Goal: Transaction & Acquisition: Purchase product/service

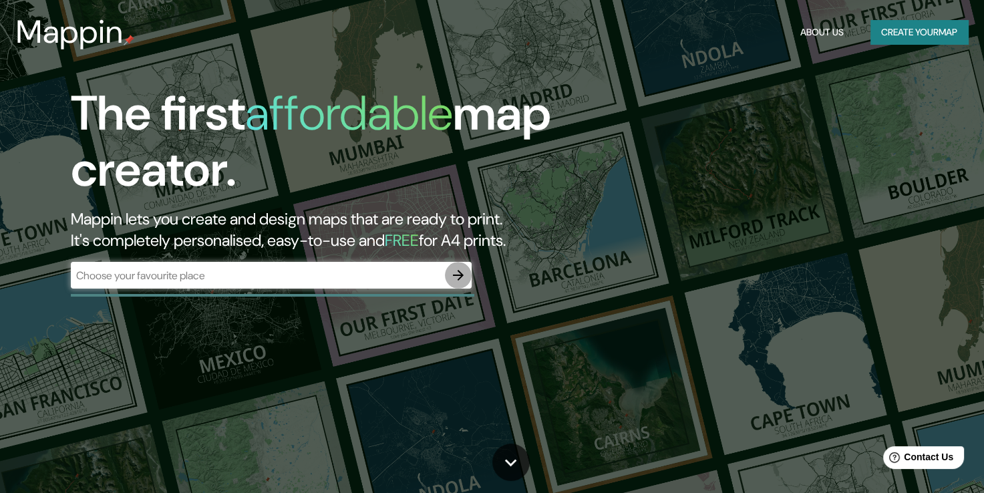
click at [456, 263] on button "button" at bounding box center [458, 275] width 27 height 27
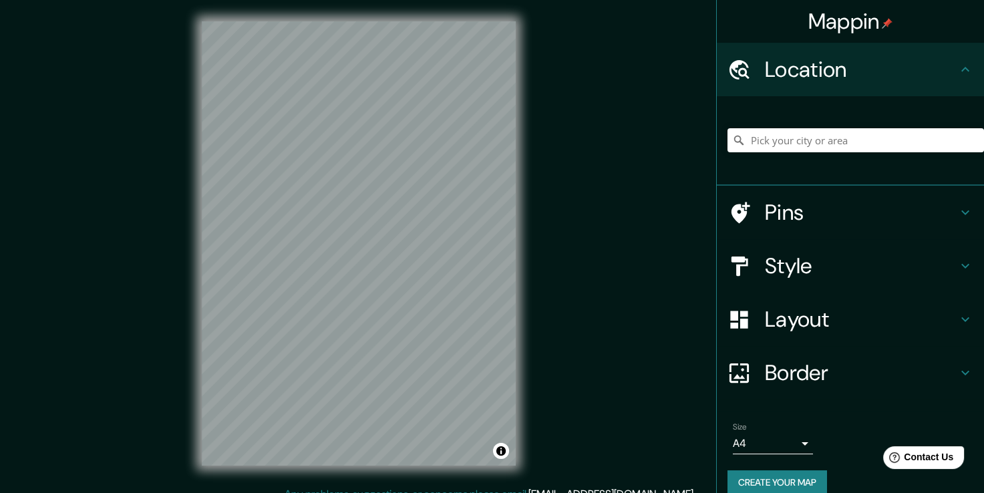
click at [516, 154] on div "© Mapbox © OpenStreetMap Improve this map" at bounding box center [358, 243] width 357 height 487
click at [874, 321] on h4 "Layout" at bounding box center [861, 319] width 192 height 27
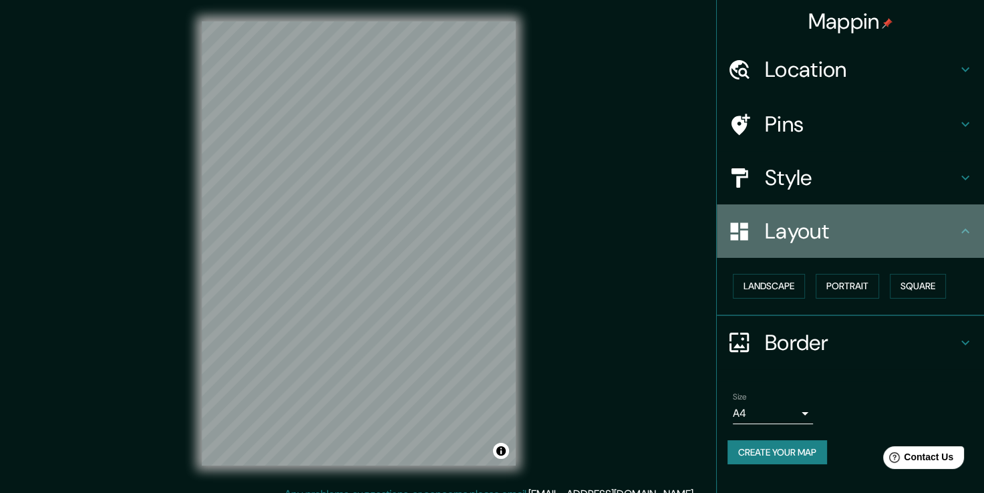
click at [842, 227] on h4 "Layout" at bounding box center [861, 231] width 192 height 27
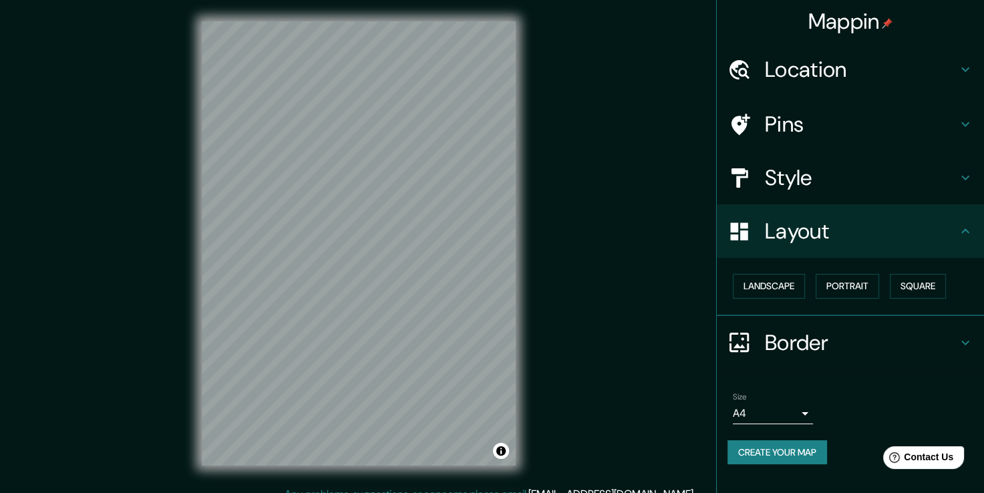
click at [776, 347] on h4 "Border" at bounding box center [861, 343] width 192 height 27
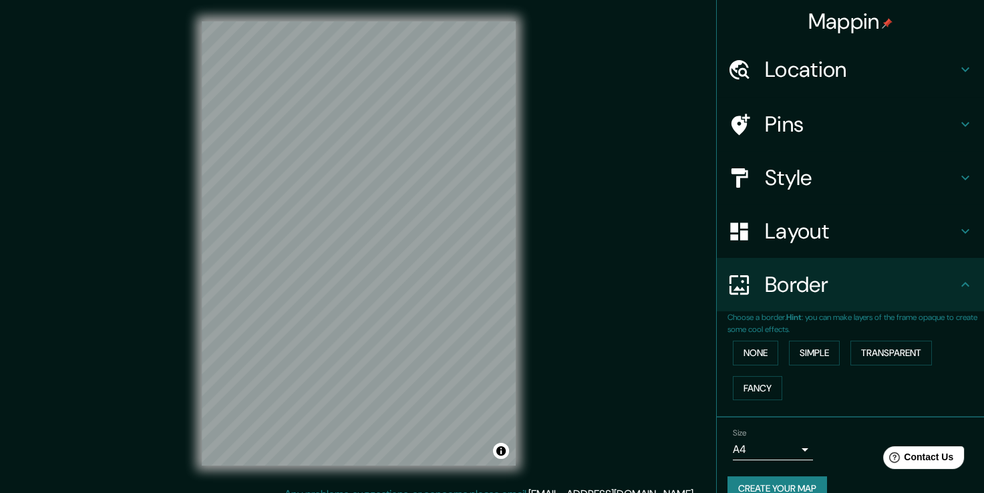
click at [794, 283] on h4 "Border" at bounding box center [861, 284] width 192 height 27
click at [776, 449] on body "Mappin Location Pins Style Layout Border Choose a border. Hint : you can make l…" at bounding box center [492, 246] width 984 height 493
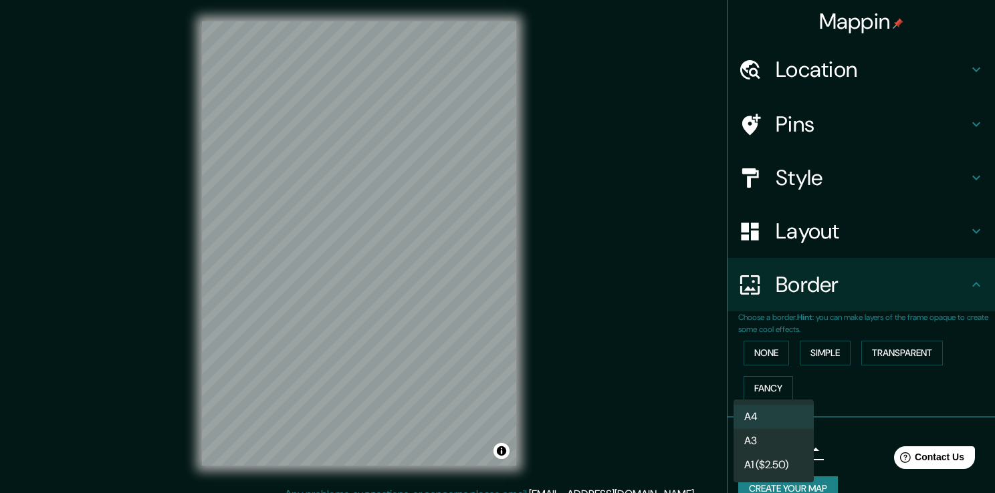
click at [775, 446] on li "A3" at bounding box center [773, 441] width 80 height 24
type input "a4"
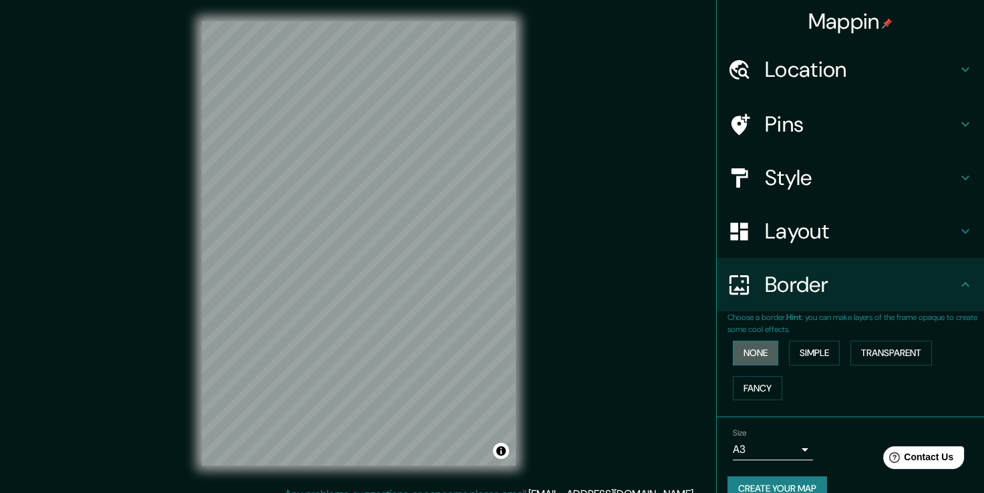
click at [741, 358] on button "None" at bounding box center [755, 353] width 45 height 25
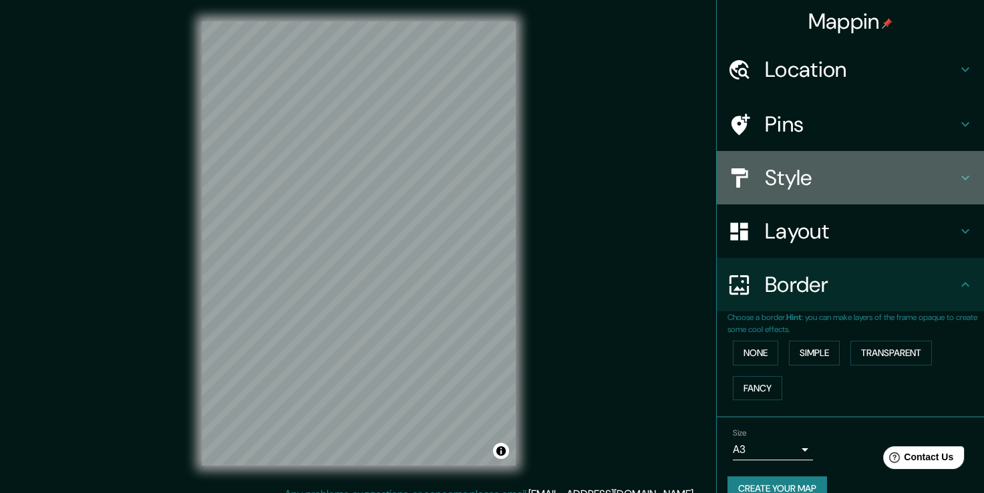
click at [805, 176] on h4 "Style" at bounding box center [861, 177] width 192 height 27
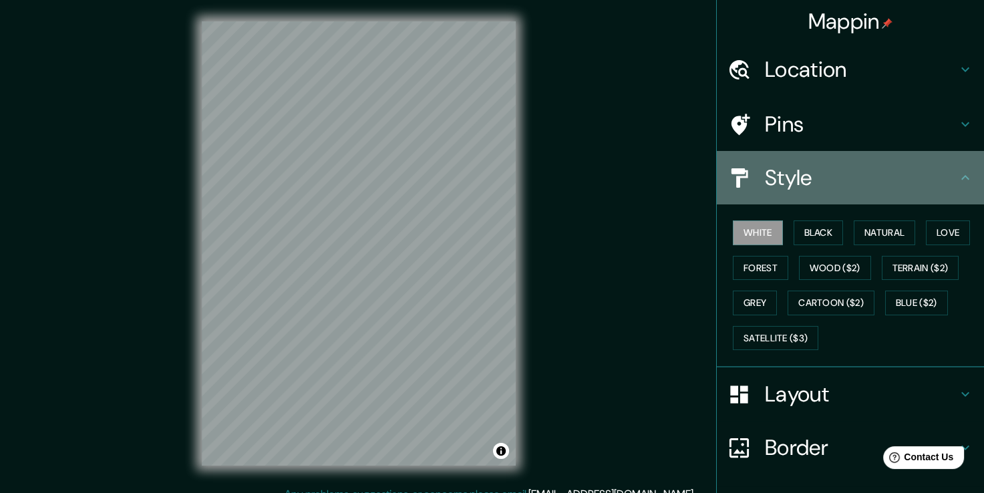
click at [805, 176] on h4 "Style" at bounding box center [861, 177] width 192 height 27
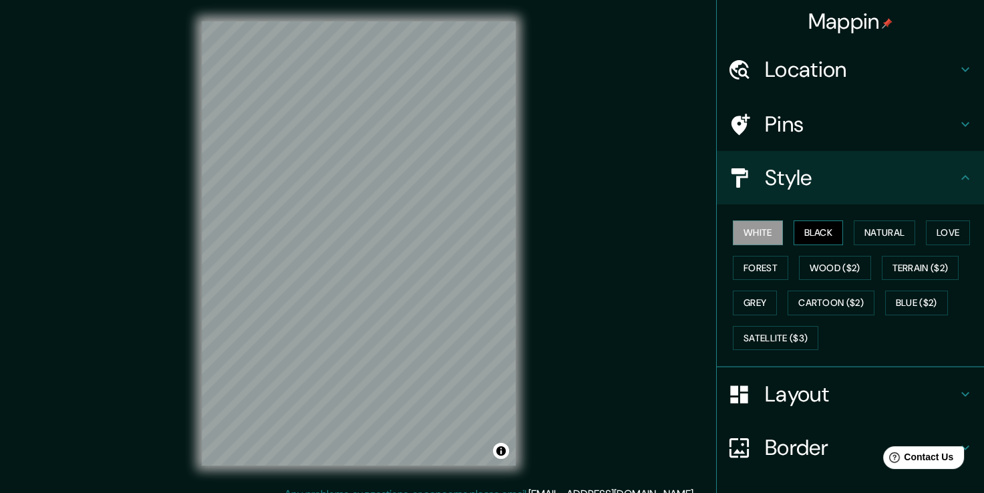
click at [809, 238] on button "Black" at bounding box center [819, 233] width 50 height 25
click at [762, 233] on button "White" at bounding box center [758, 233] width 50 height 25
click at [755, 275] on button "Forest" at bounding box center [760, 268] width 55 height 25
click at [752, 226] on button "White" at bounding box center [758, 233] width 50 height 25
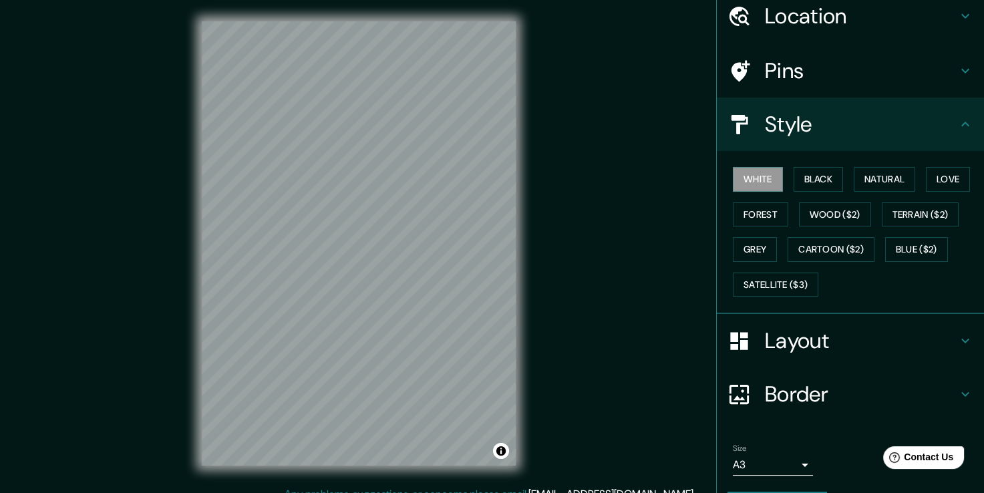
scroll to position [90, 0]
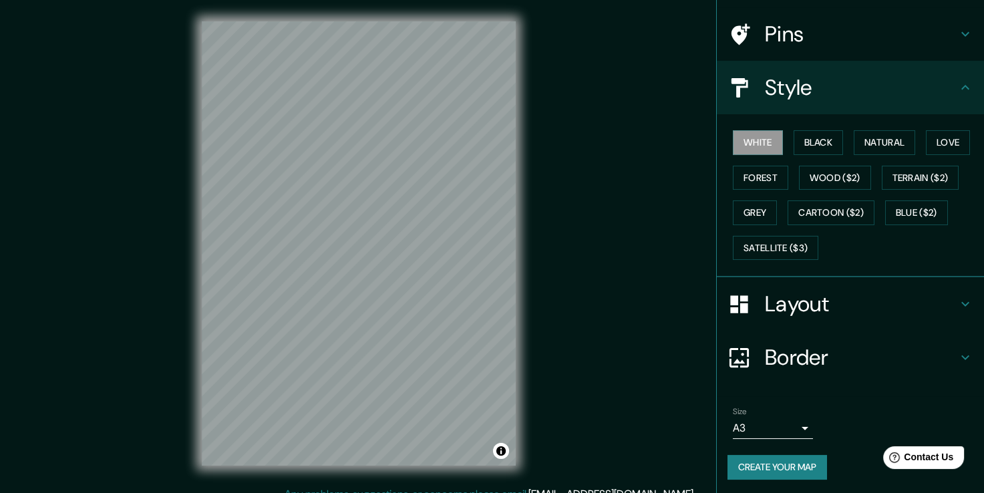
click at [794, 458] on button "Create your map" at bounding box center [778, 467] width 100 height 25
drag, startPoint x: 668, startPoint y: 47, endPoint x: 645, endPoint y: 5, distance: 48.4
drag, startPoint x: 645, startPoint y: 5, endPoint x: 676, endPoint y: 373, distance: 369.6
click at [676, 373] on div "Mappin Location Pins Style White Black Natural Love Forest Wood ($2) Terrain ($…" at bounding box center [492, 254] width 984 height 508
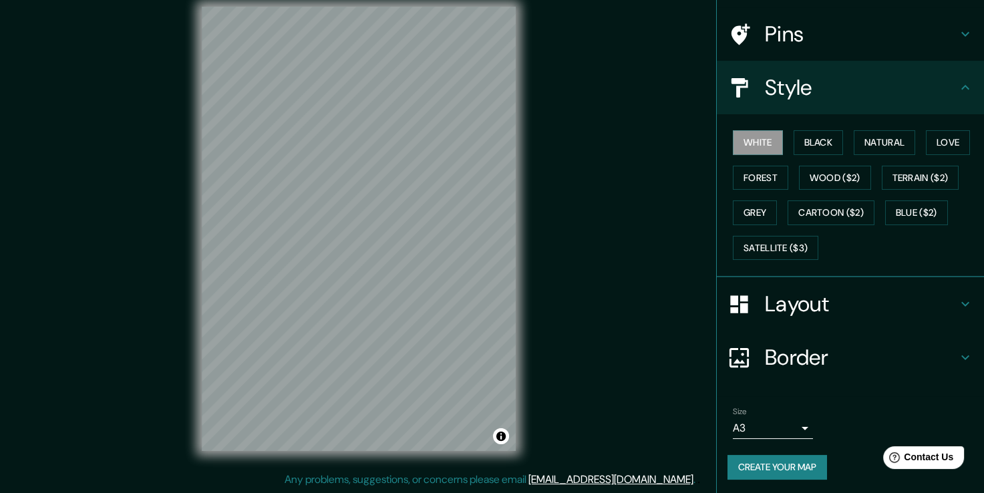
click at [791, 461] on button "Create your map" at bounding box center [778, 467] width 100 height 25
click at [811, 469] on div "Create your map" at bounding box center [851, 467] width 246 height 25
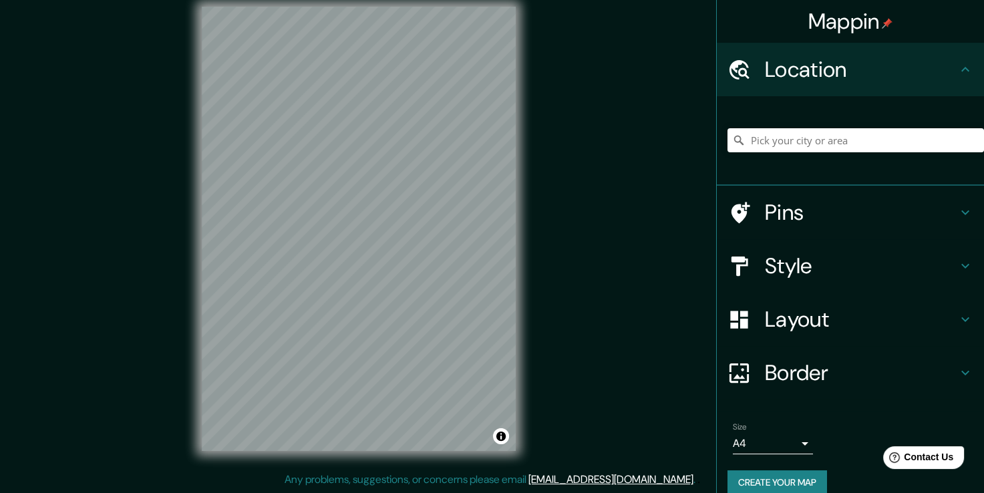
click at [583, 187] on div "Mappin Location Pins Style Layout Border Choose a border. Hint : you can make l…" at bounding box center [492, 239] width 984 height 508
click at [589, 72] on div "Mappin Location Pins Style Layout Border Choose a border. Hint : you can make l…" at bounding box center [492, 239] width 984 height 508
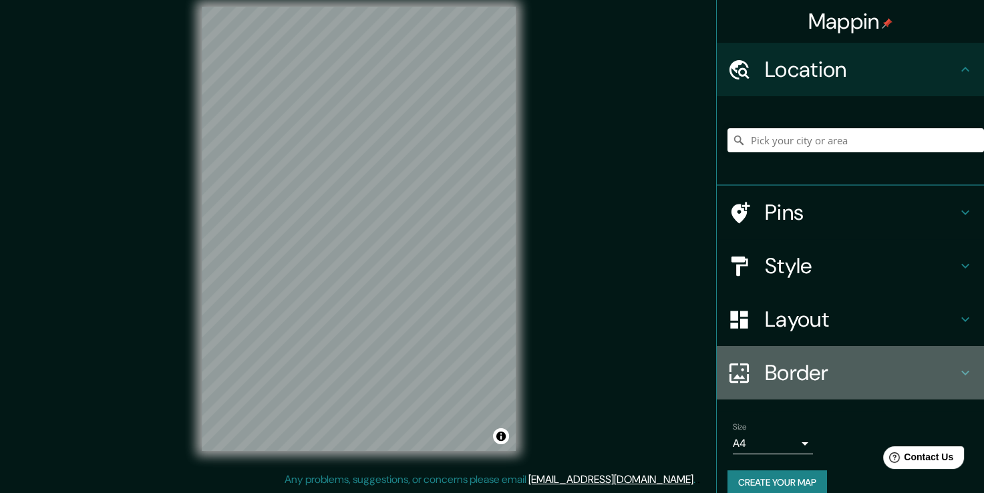
click at [805, 368] on h4 "Border" at bounding box center [861, 373] width 192 height 27
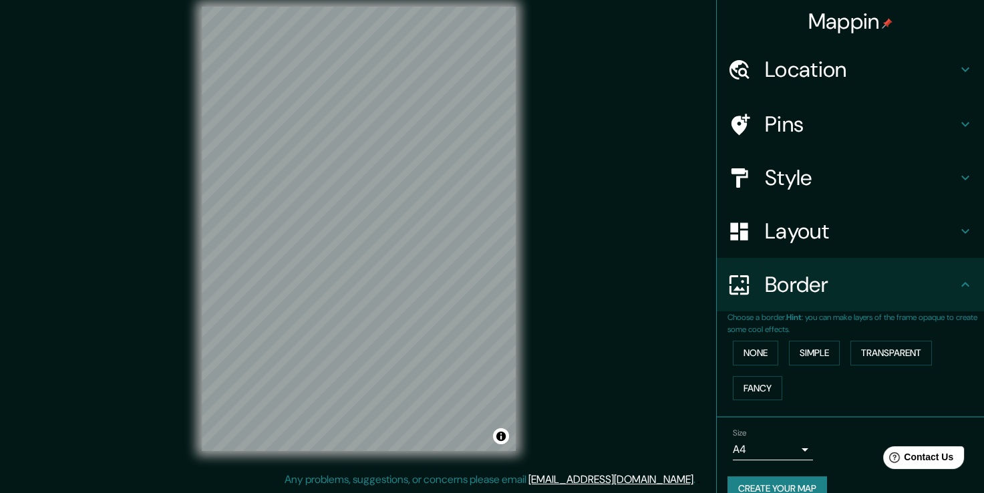
click at [853, 291] on h4 "Border" at bounding box center [861, 284] width 192 height 27
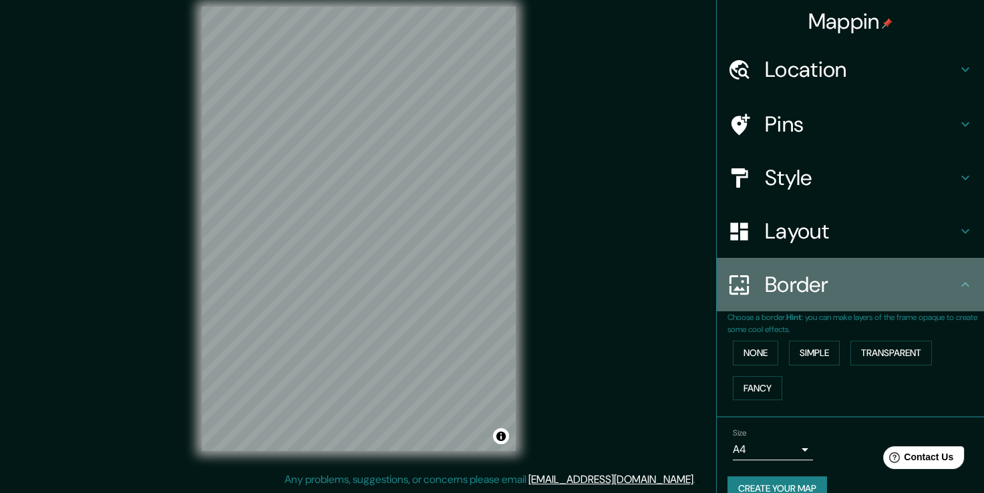
click at [962, 285] on icon at bounding box center [966, 285] width 16 height 16
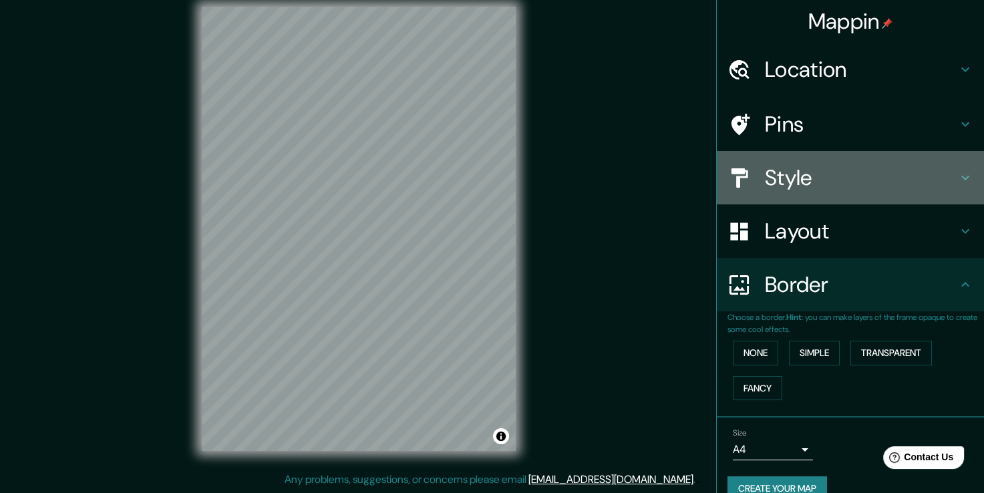
click at [826, 172] on h4 "Style" at bounding box center [861, 177] width 192 height 27
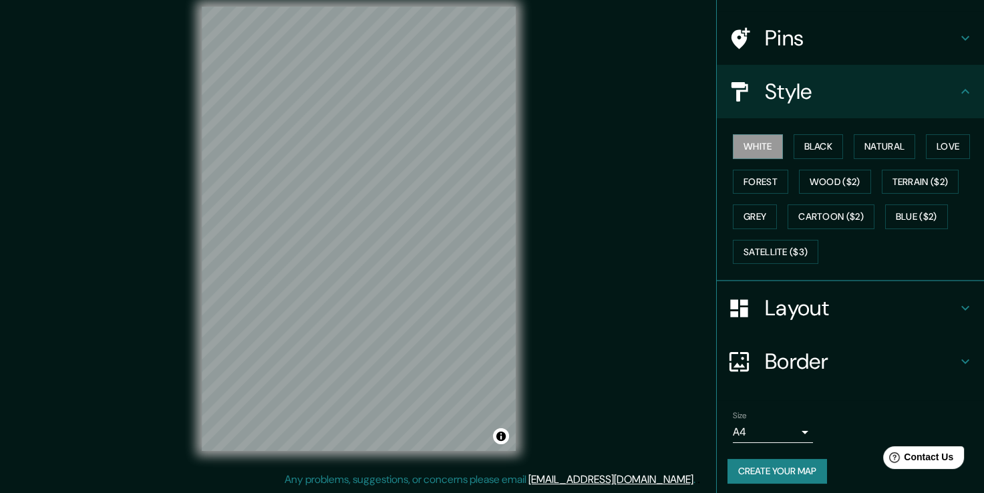
scroll to position [90, 0]
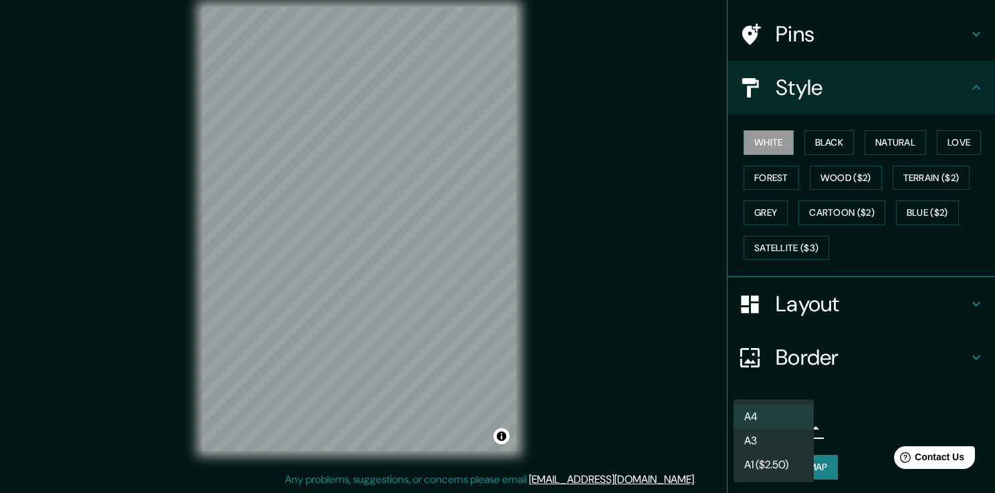
click at [770, 426] on body "Mappin Location Pins Style White Black Natural Love Forest Wood ($2) Terrain ($…" at bounding box center [497, 231] width 995 height 493
click at [783, 436] on li "A3" at bounding box center [773, 441] width 80 height 24
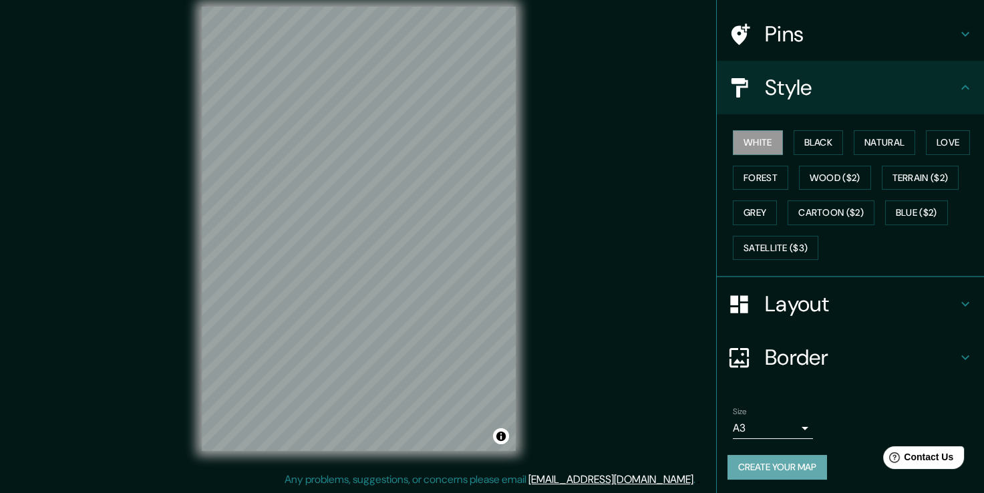
click at [789, 465] on button "Create your map" at bounding box center [778, 467] width 100 height 25
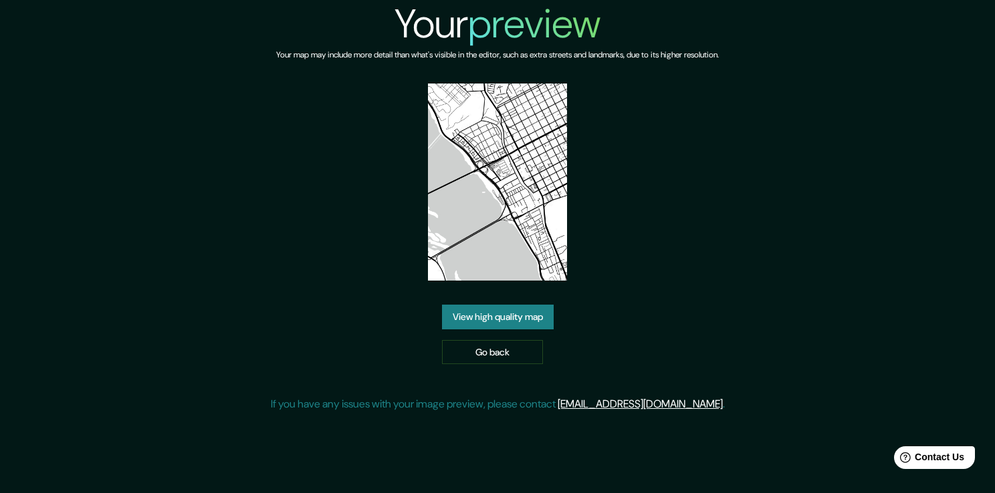
click at [519, 322] on link "View high quality map" at bounding box center [498, 317] width 112 height 25
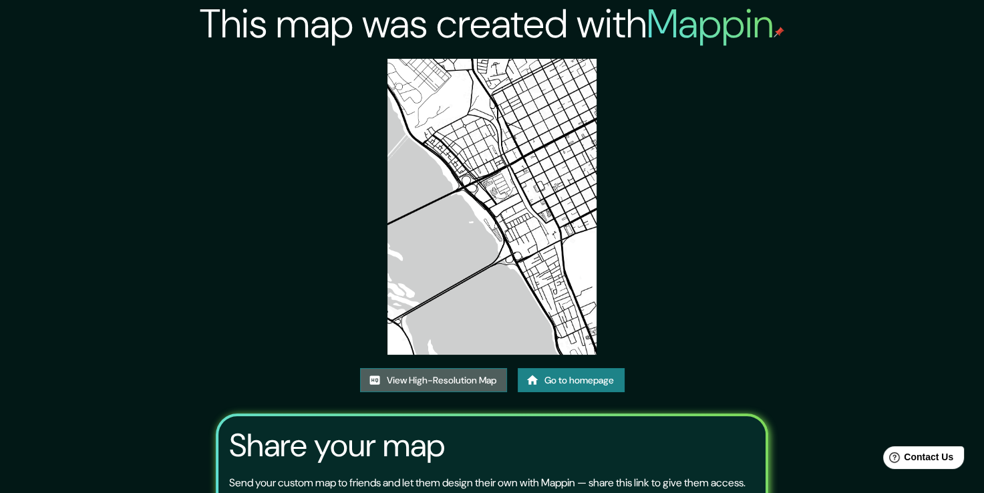
click at [455, 384] on link "View High-Resolution Map" at bounding box center [433, 380] width 147 height 25
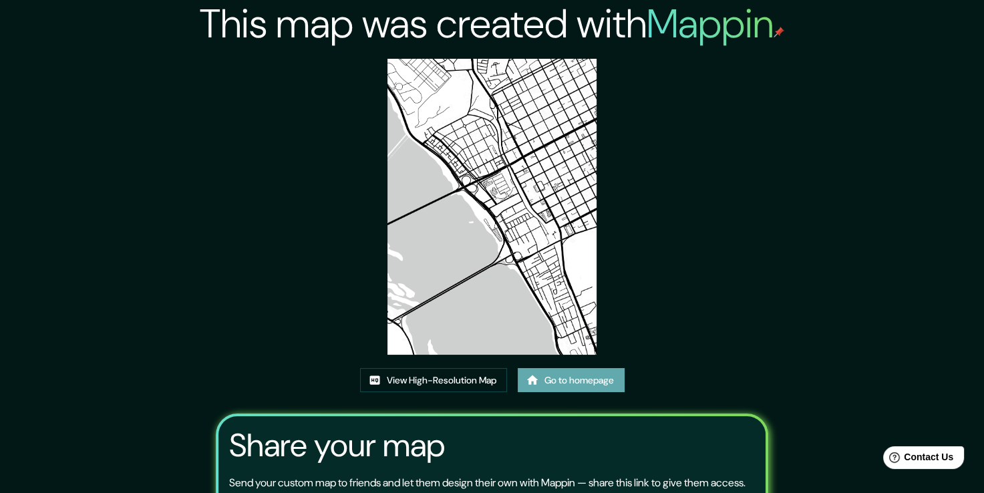
click at [545, 376] on link "Go to homepage" at bounding box center [571, 380] width 107 height 25
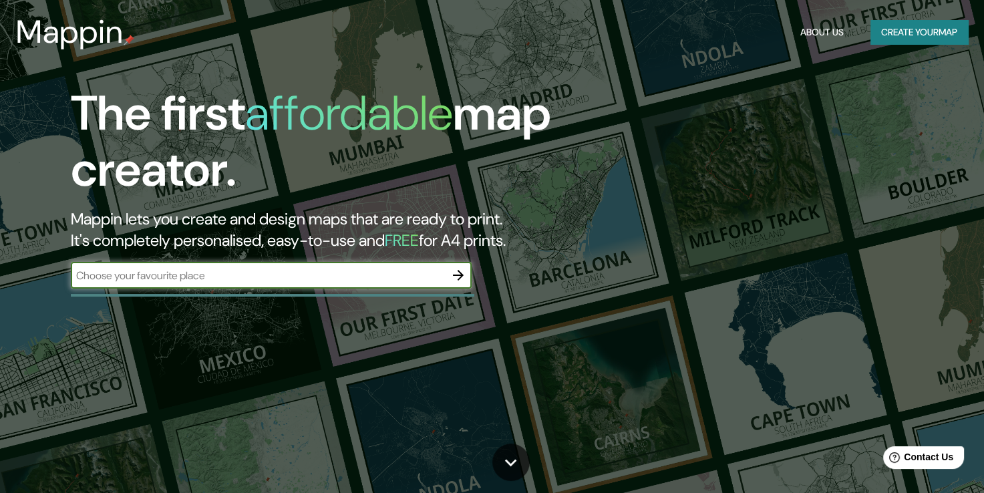
click at [456, 277] on icon "button" at bounding box center [458, 275] width 16 height 16
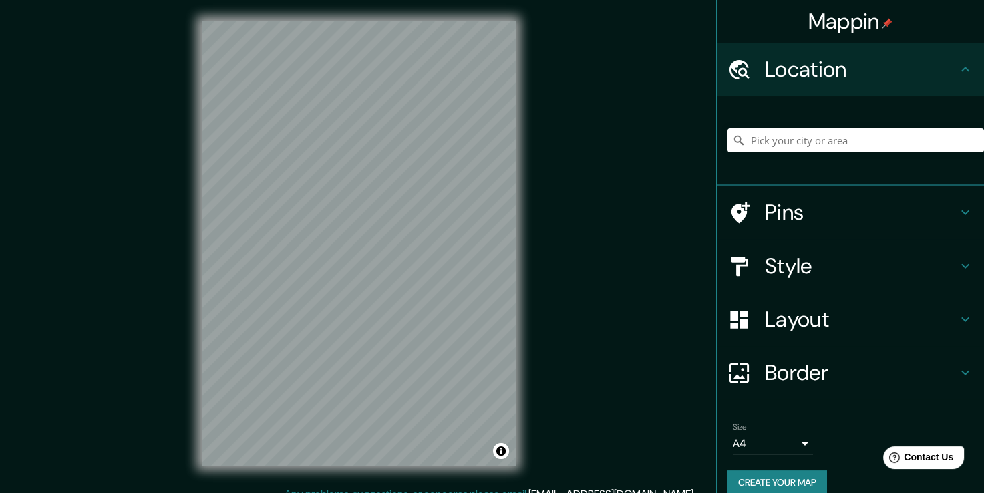
click at [569, 160] on div "Mappin Location Pins Style Layout Border Choose a border. Hint : you can make l…" at bounding box center [492, 254] width 984 height 508
click at [838, 274] on h4 "Style" at bounding box center [861, 266] width 192 height 27
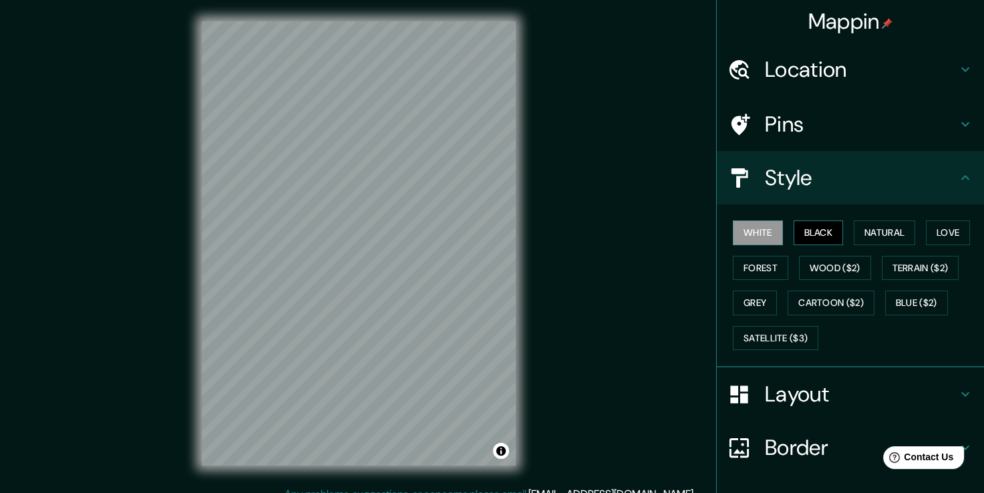
click at [810, 231] on button "Black" at bounding box center [819, 233] width 50 height 25
click at [861, 233] on button "Natural" at bounding box center [884, 233] width 61 height 25
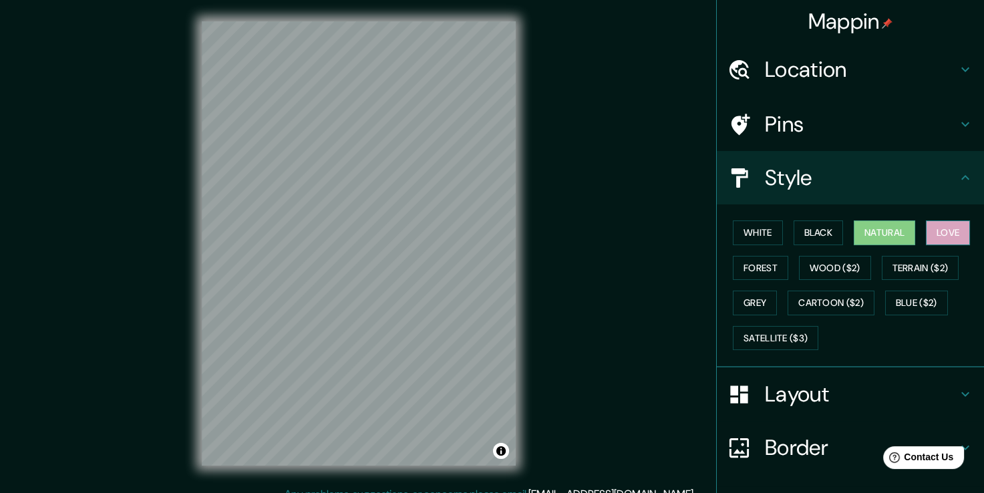
click at [946, 230] on button "Love" at bounding box center [948, 233] width 44 height 25
click at [733, 271] on button "Forest" at bounding box center [760, 268] width 55 height 25
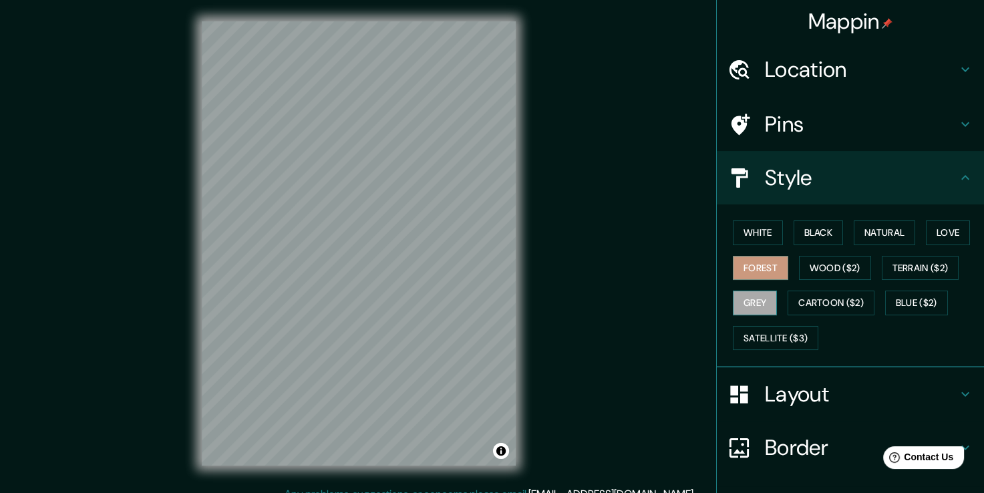
click at [745, 302] on button "Grey" at bounding box center [755, 303] width 44 height 25
click at [527, 421] on div "© Mapbox © OpenStreetMap Improve this map" at bounding box center [358, 243] width 357 height 487
